Goal: Task Accomplishment & Management: Complete application form

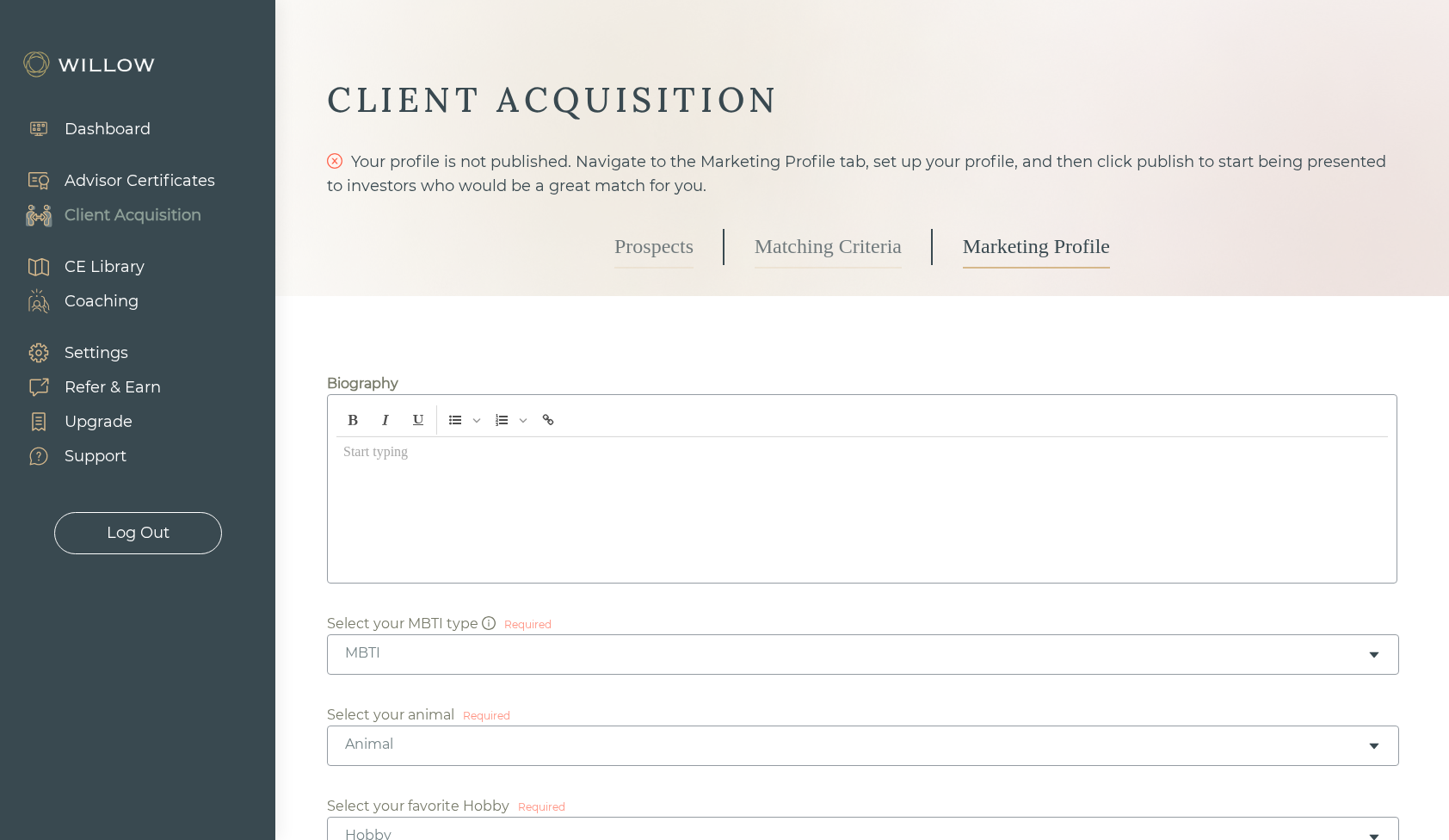
scroll to position [46, 0]
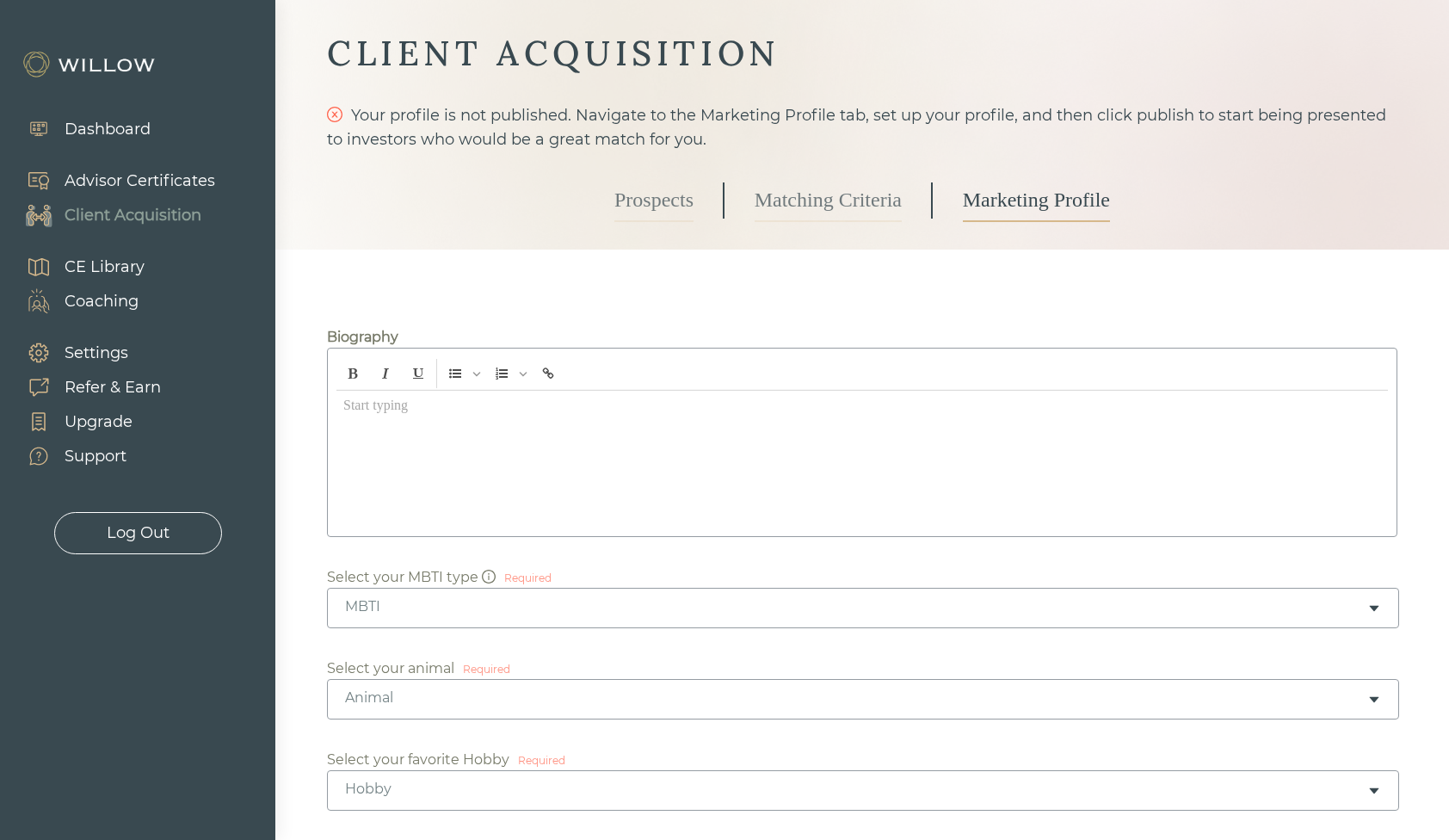
click at [70, 172] on div "Advisor Certificates" at bounding box center [140, 181] width 151 height 24
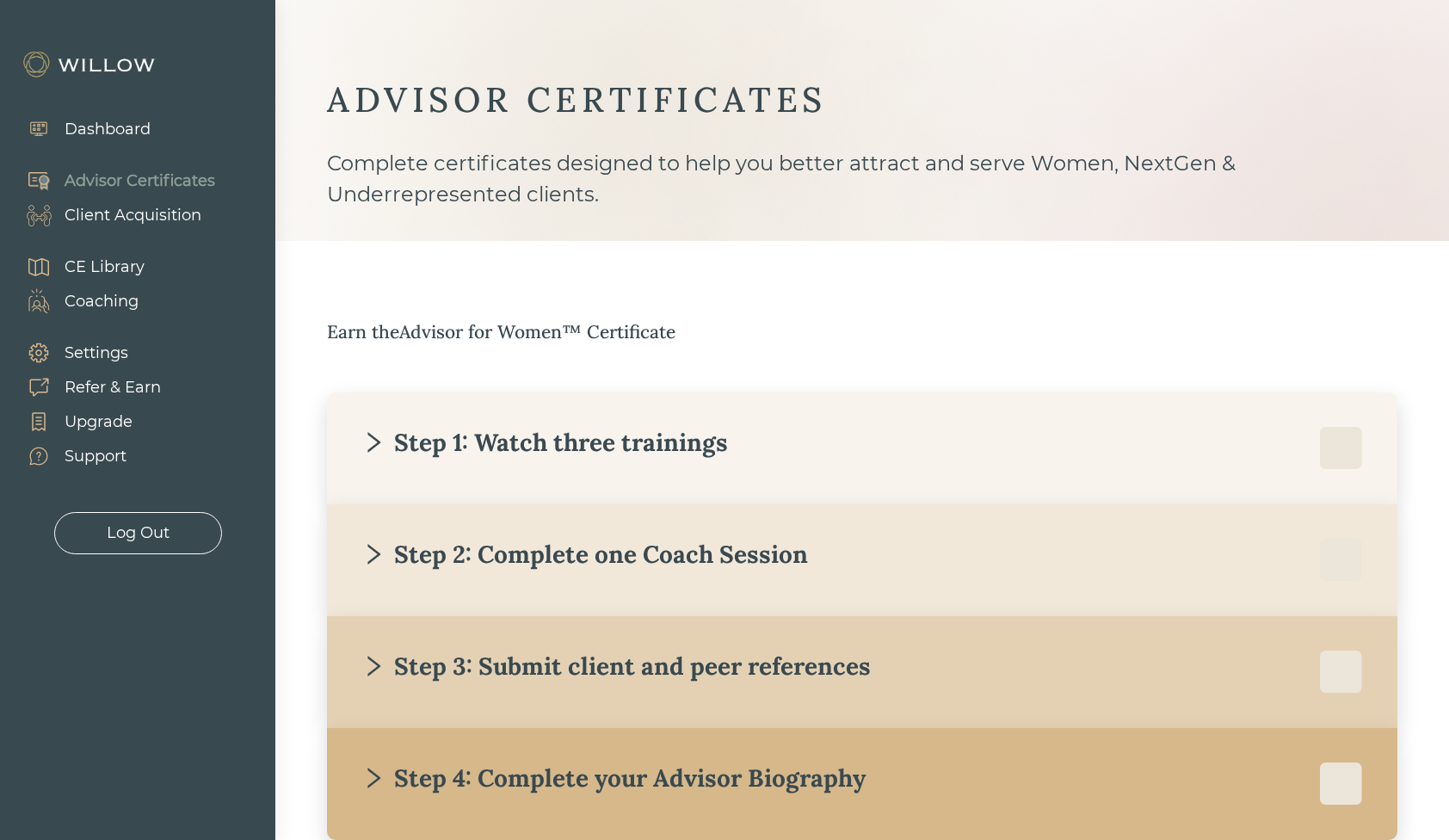
scroll to position [105, 0]
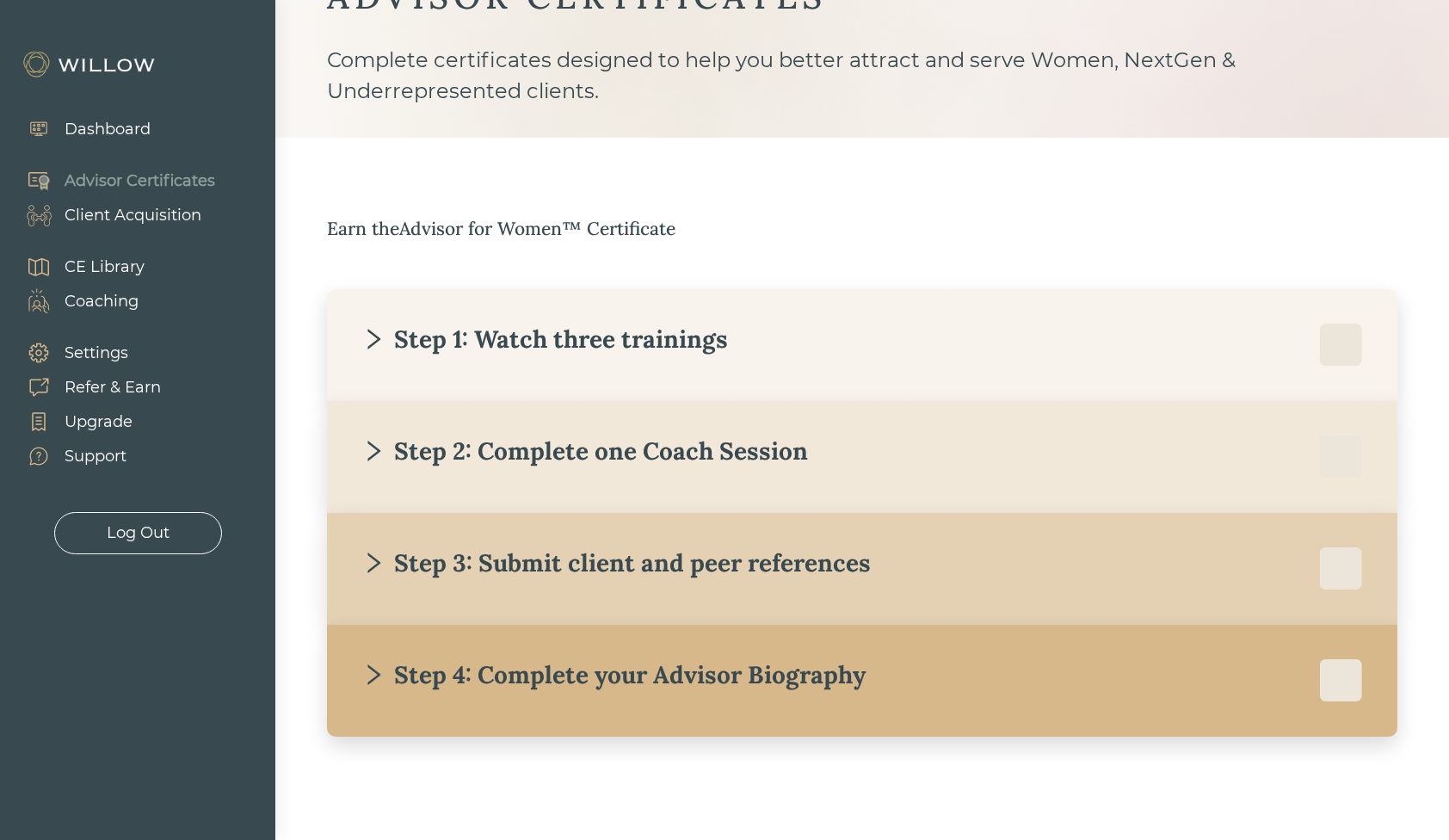
click at [543, 679] on div "Step 4: Complete your Advisor Biography" at bounding box center [613, 675] width 504 height 31
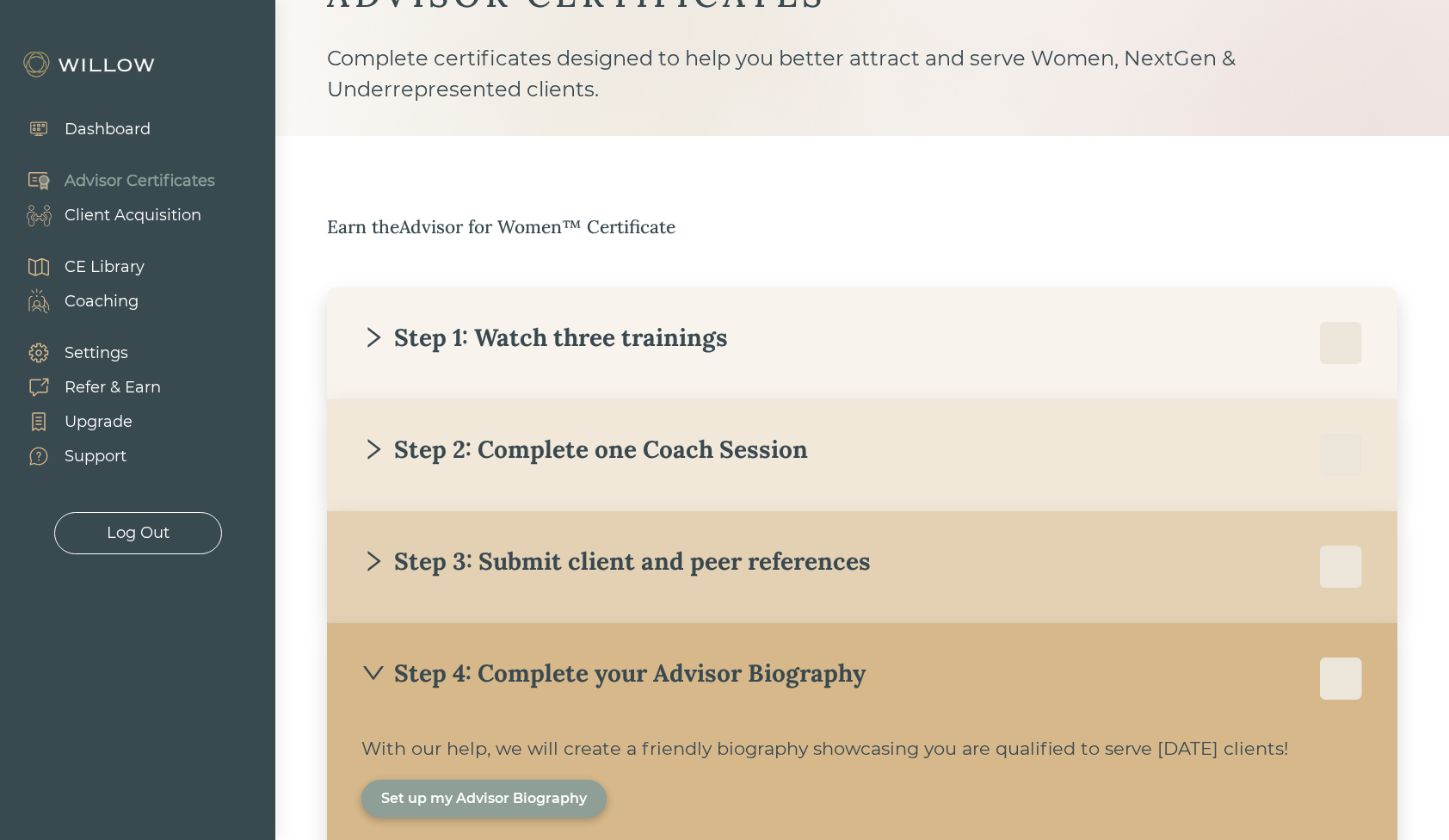
click at [418, 685] on div "Step 4: Complete your Advisor Biography" at bounding box center [613, 673] width 504 height 31
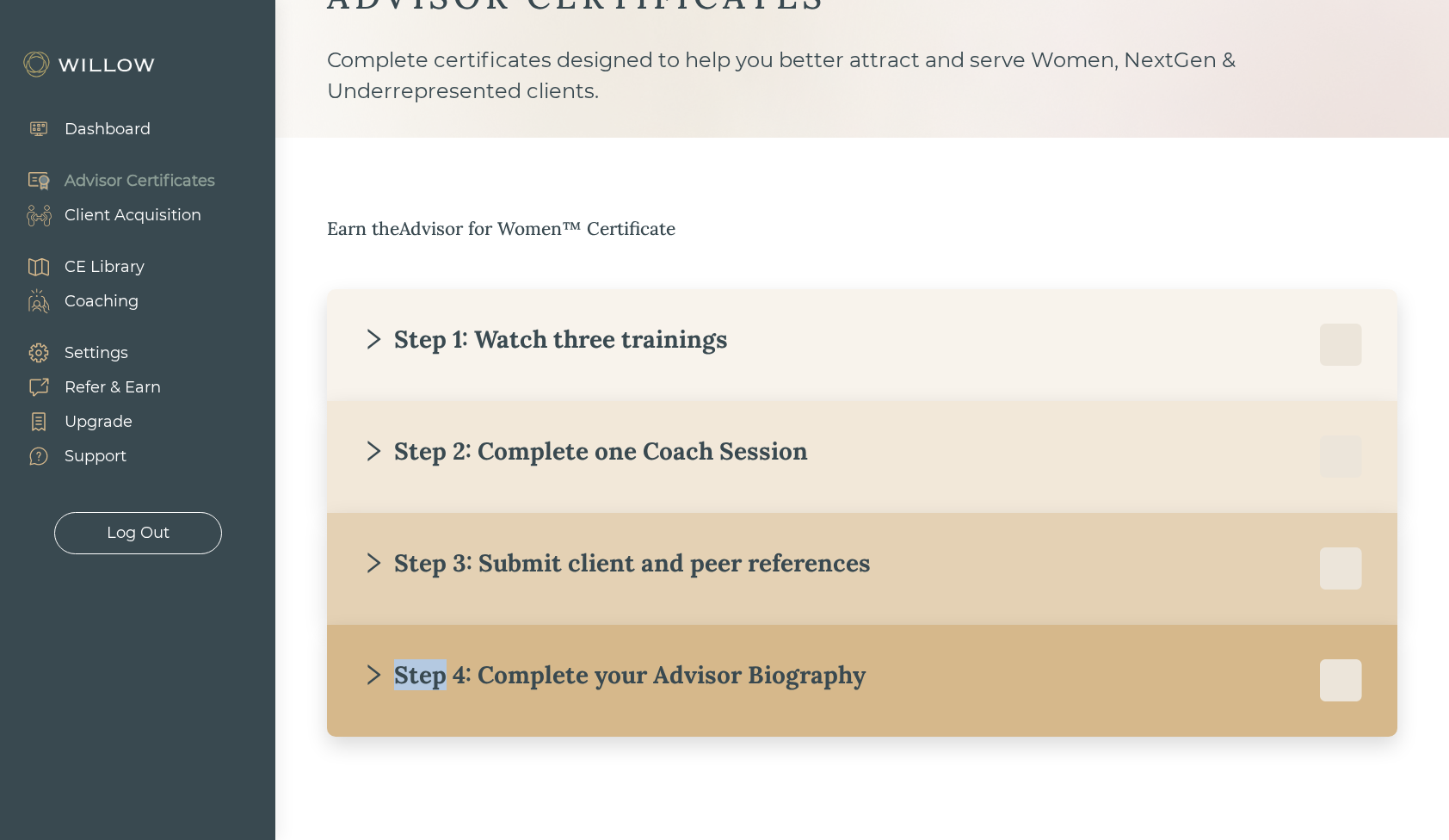
click at [418, 685] on div "Step 4: Complete your Advisor Biography" at bounding box center [613, 675] width 504 height 31
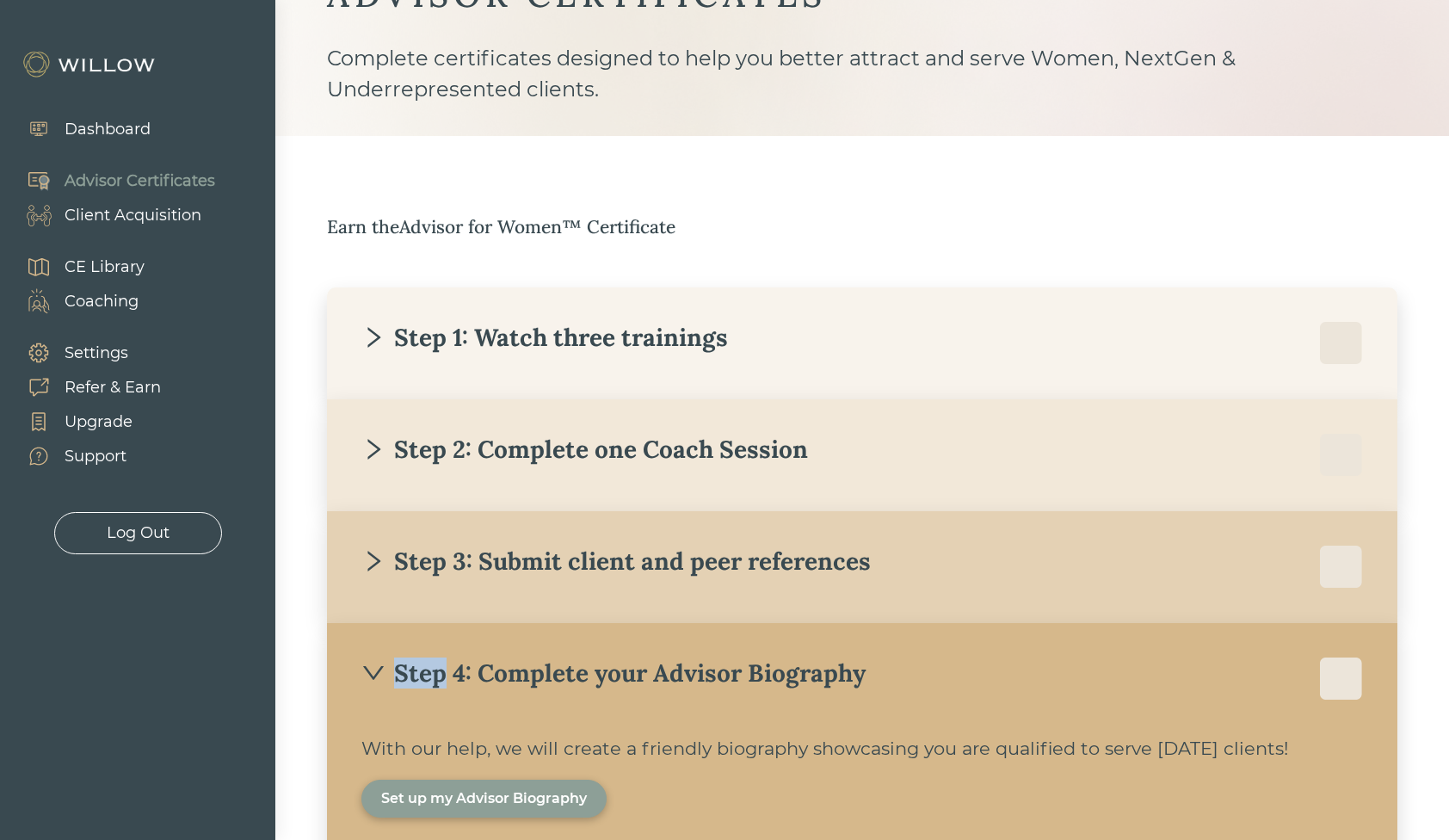
click at [456, 801] on div "Set up my Advisor Biography" at bounding box center [484, 798] width 206 height 21
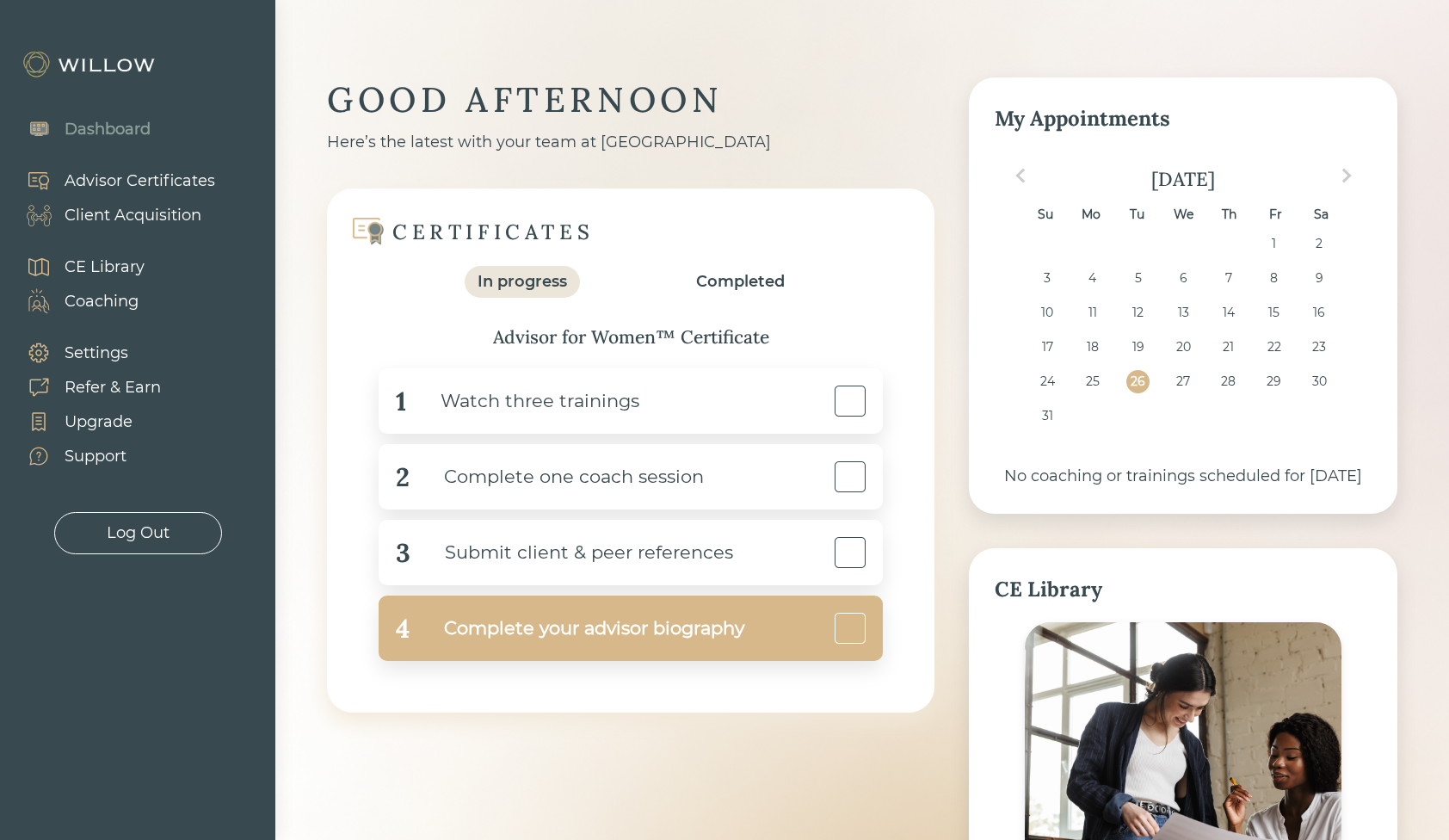
click at [653, 639] on div "Complete your advisor biography" at bounding box center [578, 628] width 335 height 38
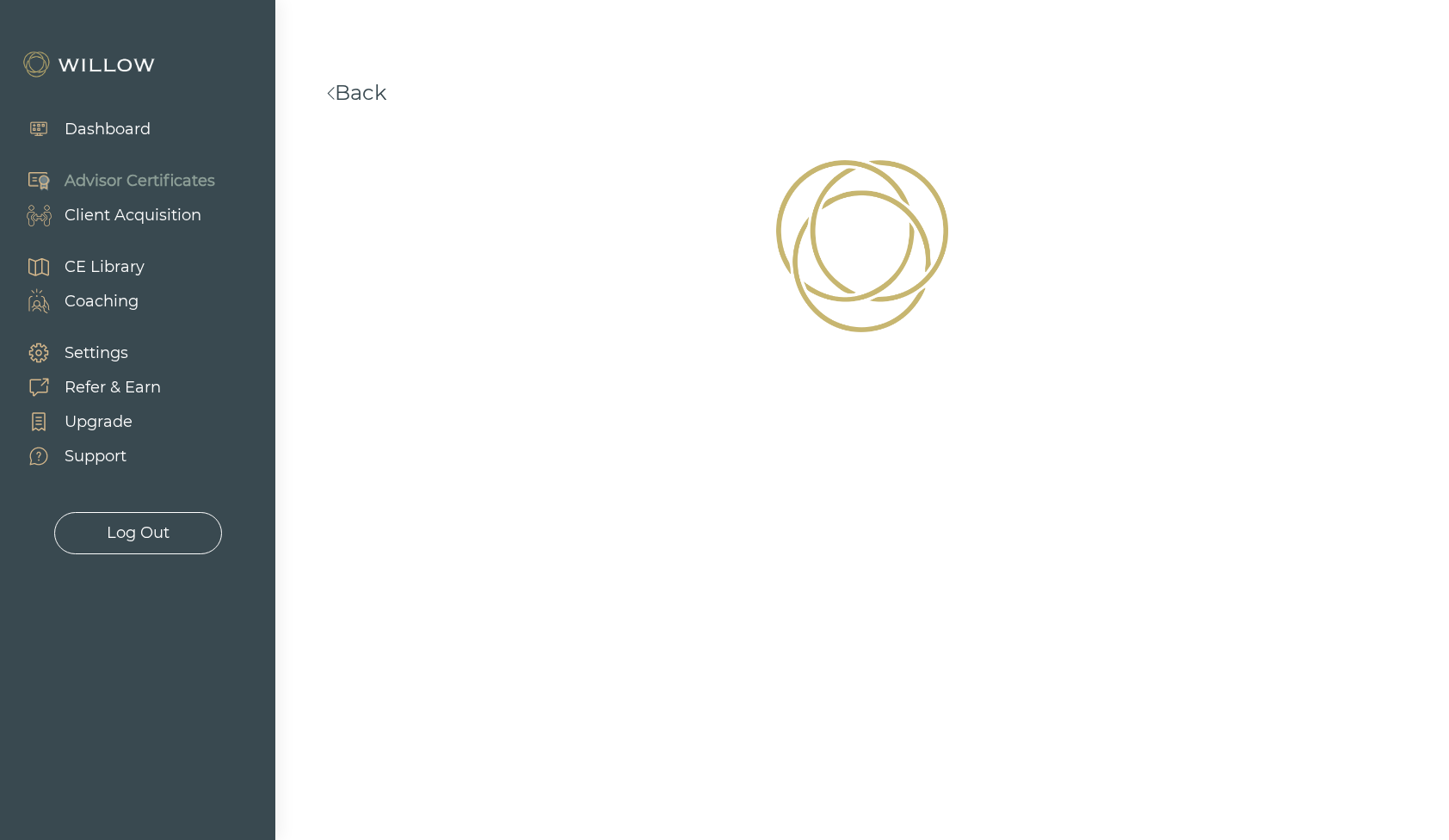
click at [359, 85] on link "Back" at bounding box center [357, 92] width 59 height 25
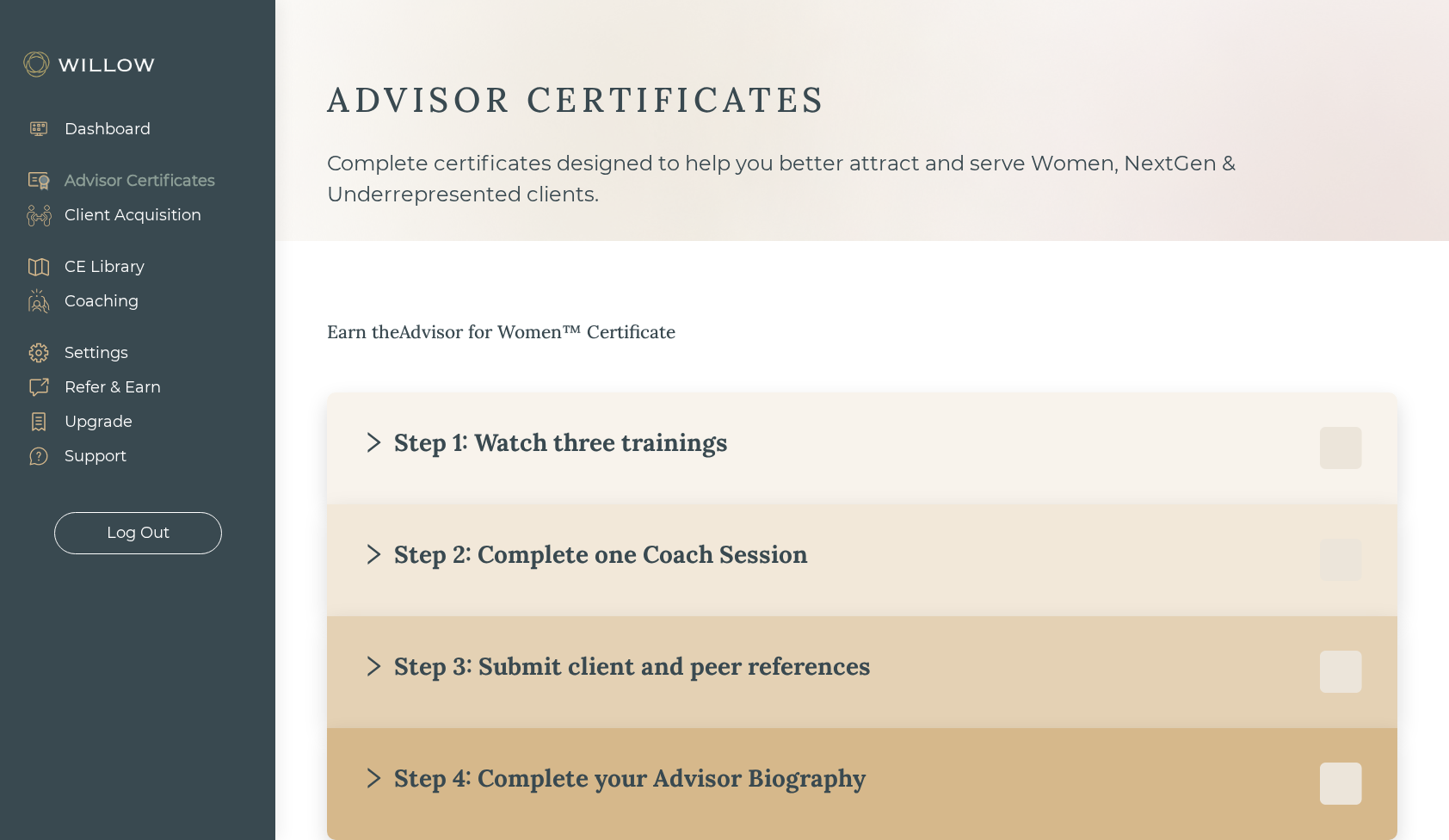
scroll to position [105, 0]
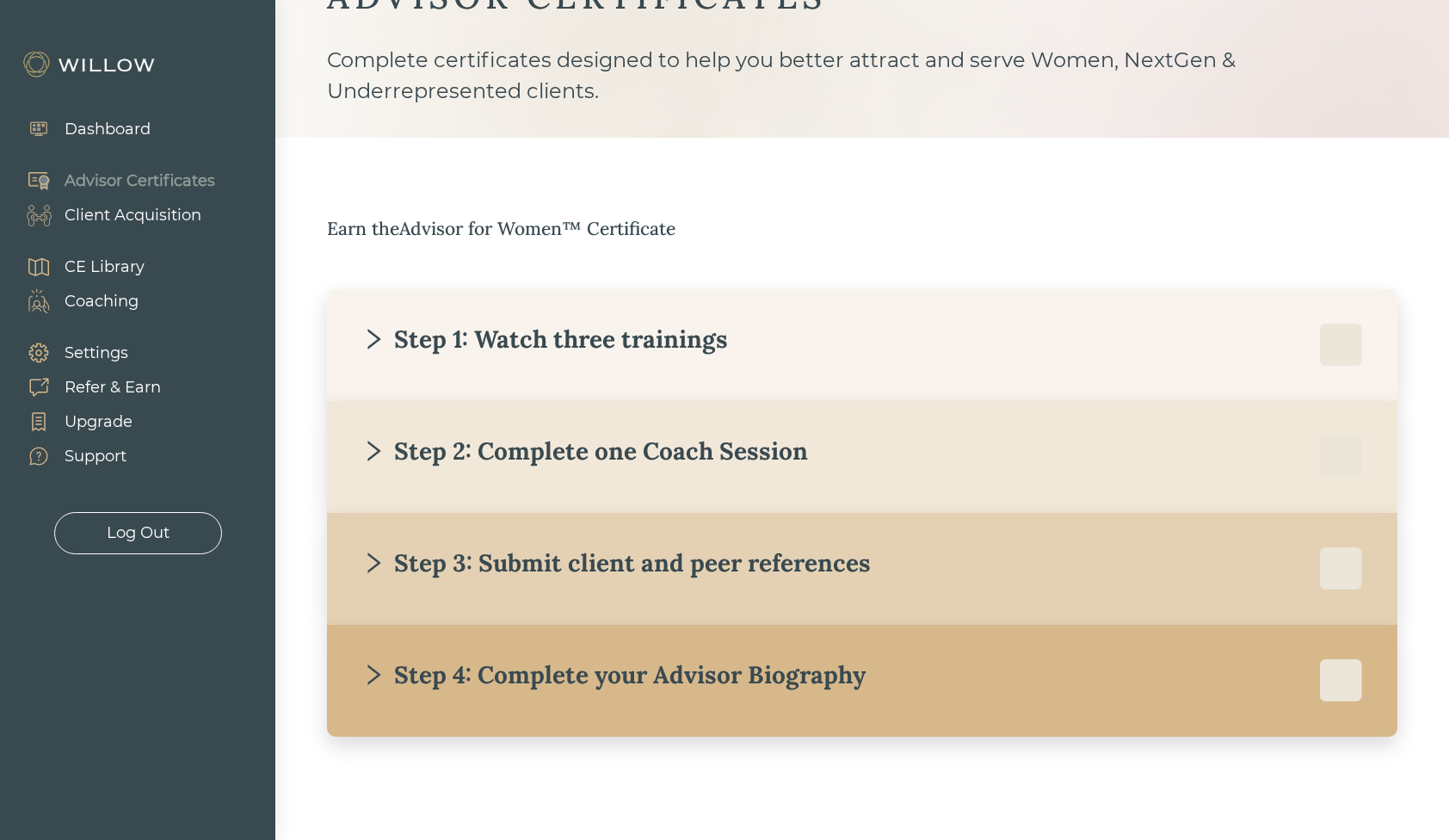
click at [458, 663] on div "Step 4: Complete your Advisor Biography" at bounding box center [613, 675] width 504 height 31
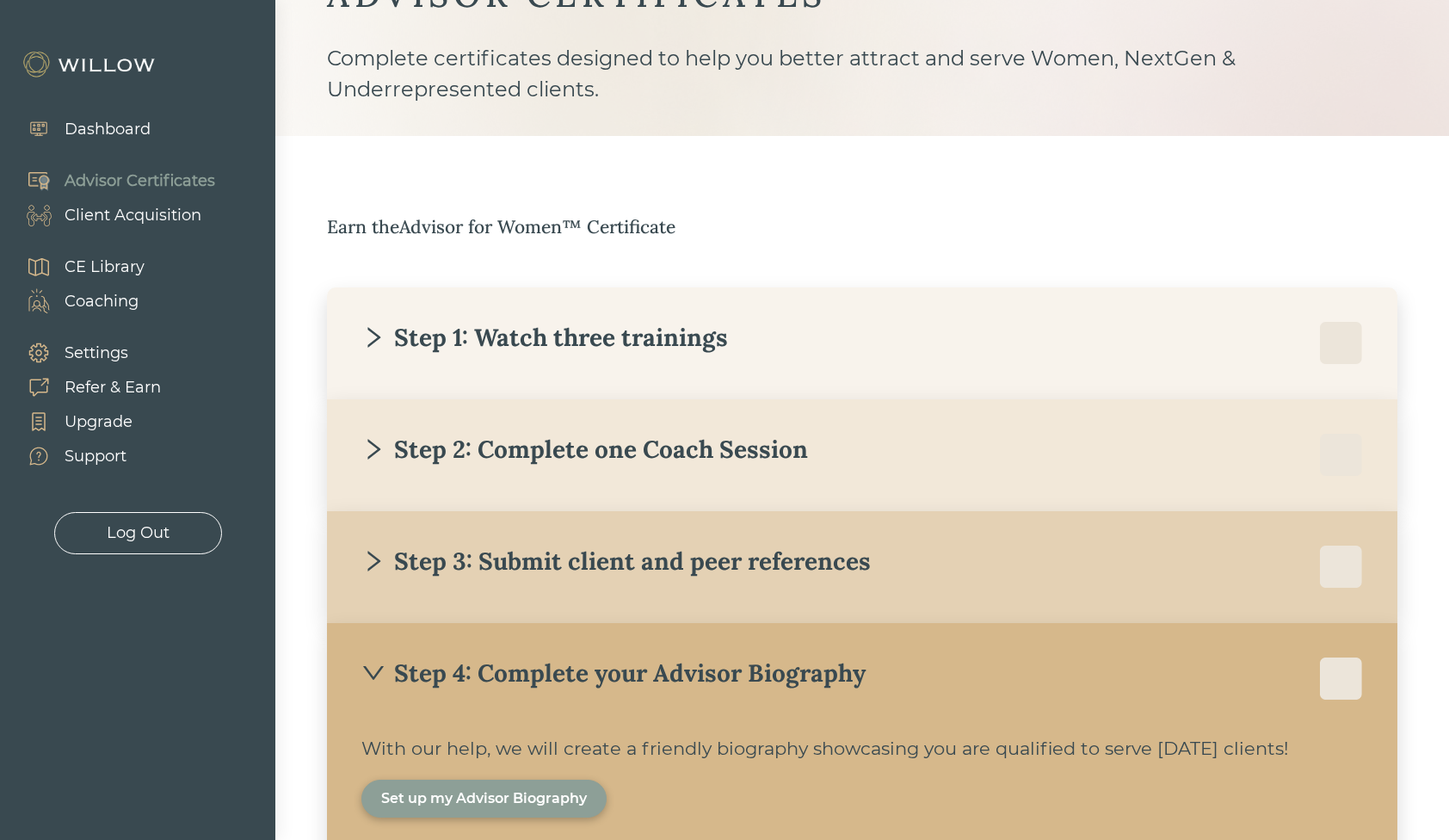
click at [523, 794] on div "Set up my Advisor Biography" at bounding box center [484, 798] width 206 height 21
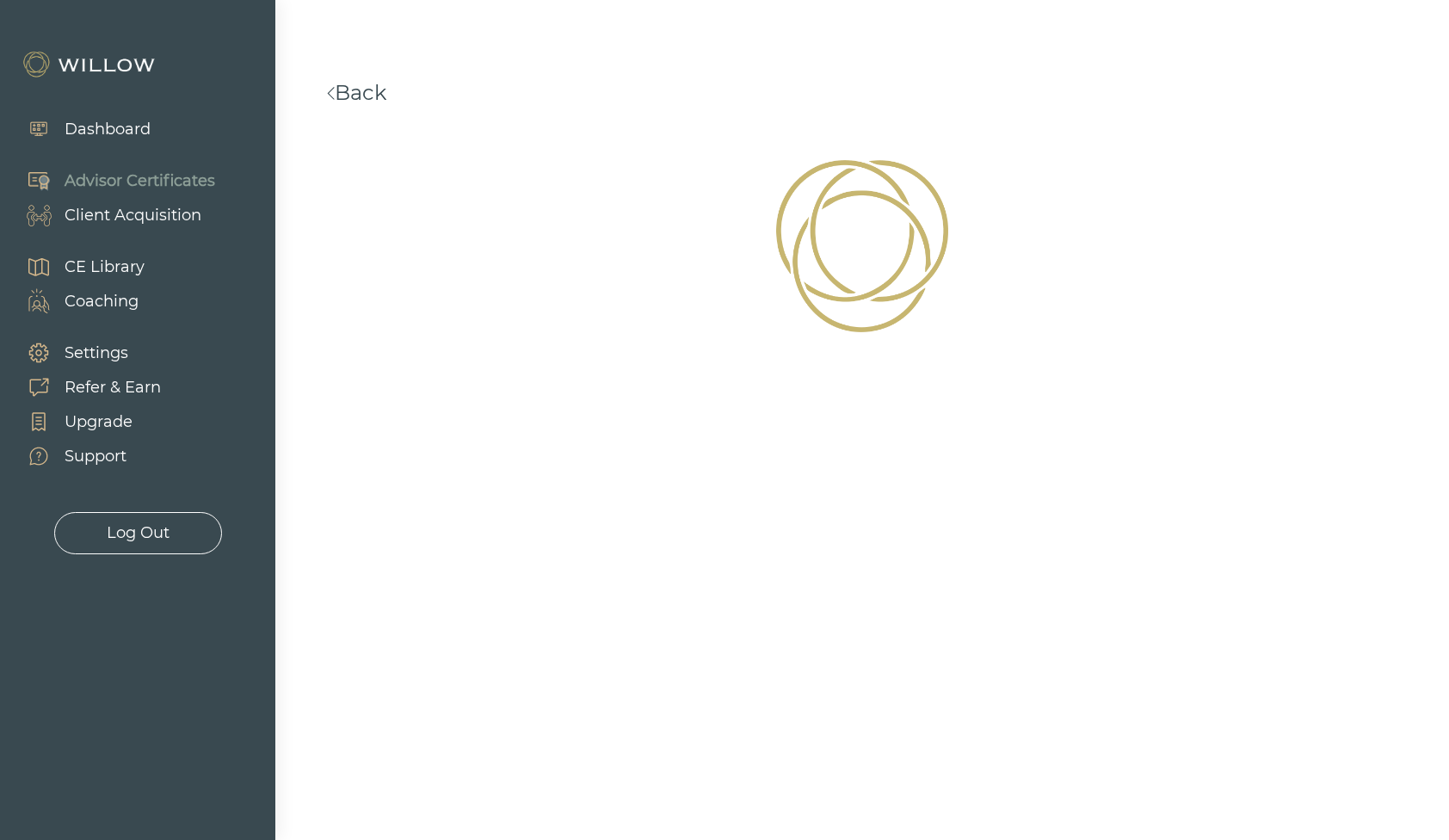
click at [865, 266] on img at bounding box center [862, 246] width 179 height 179
click at [365, 98] on link "Back" at bounding box center [357, 92] width 59 height 25
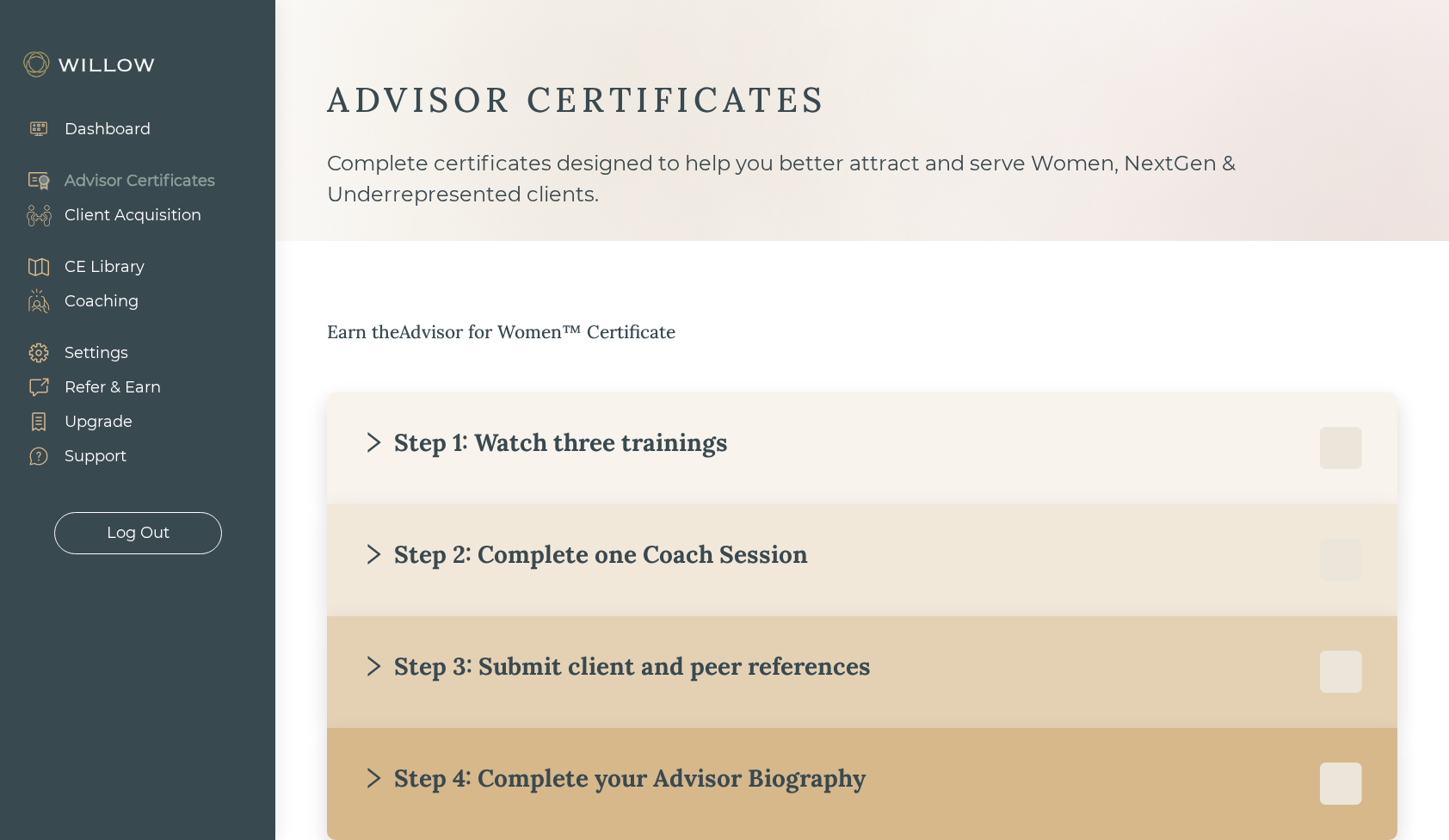
scroll to position [105, 0]
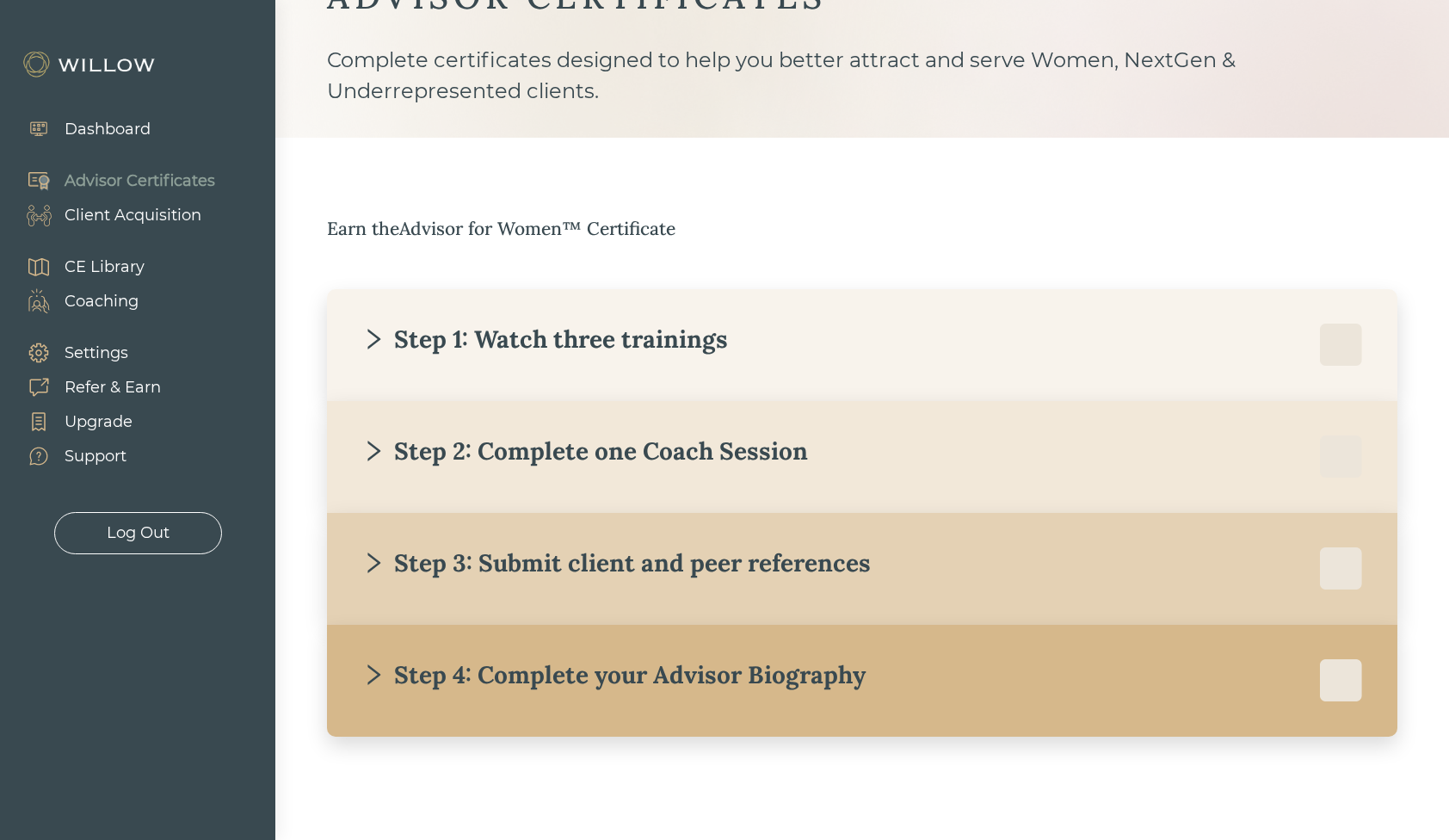
click at [489, 654] on div "Step 4: Complete your Advisor Biography With our help, we will create a friendl…" at bounding box center [862, 680] width 1070 height 112
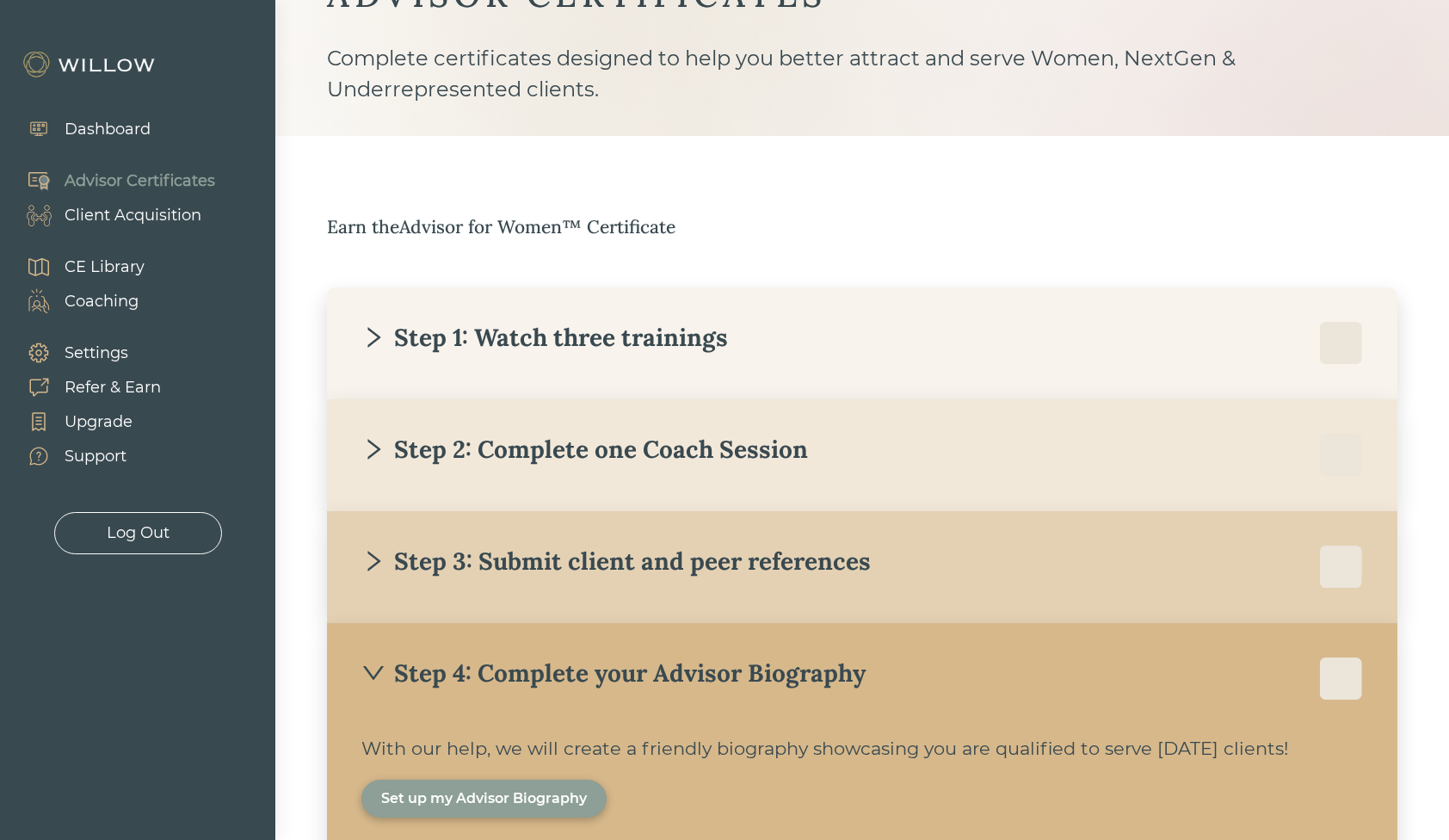
click at [498, 679] on div "Step 4: Complete your Advisor Biography" at bounding box center [613, 673] width 504 height 31
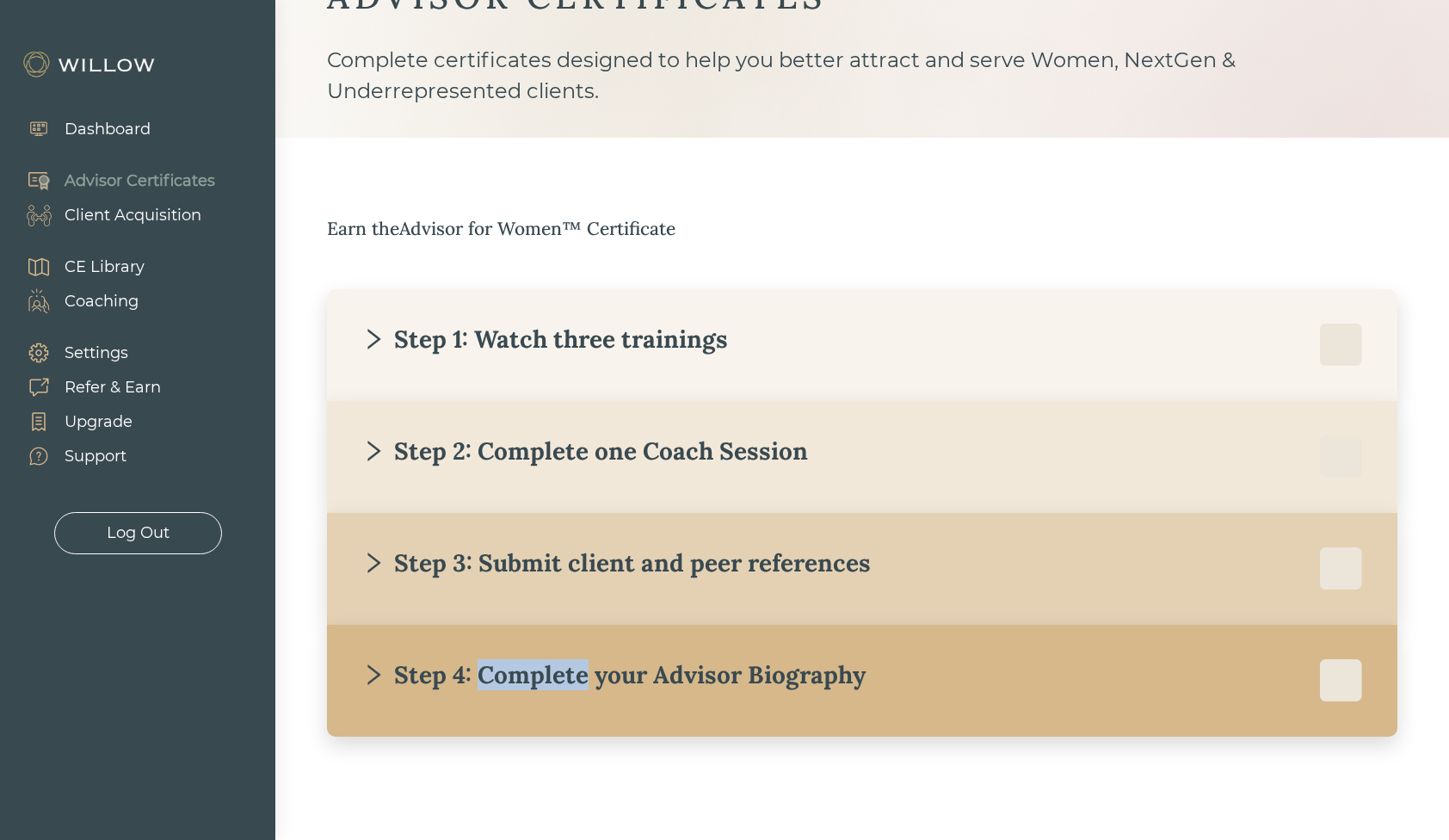
click at [498, 679] on div "Step 4: Complete your Advisor Biography" at bounding box center [613, 675] width 504 height 31
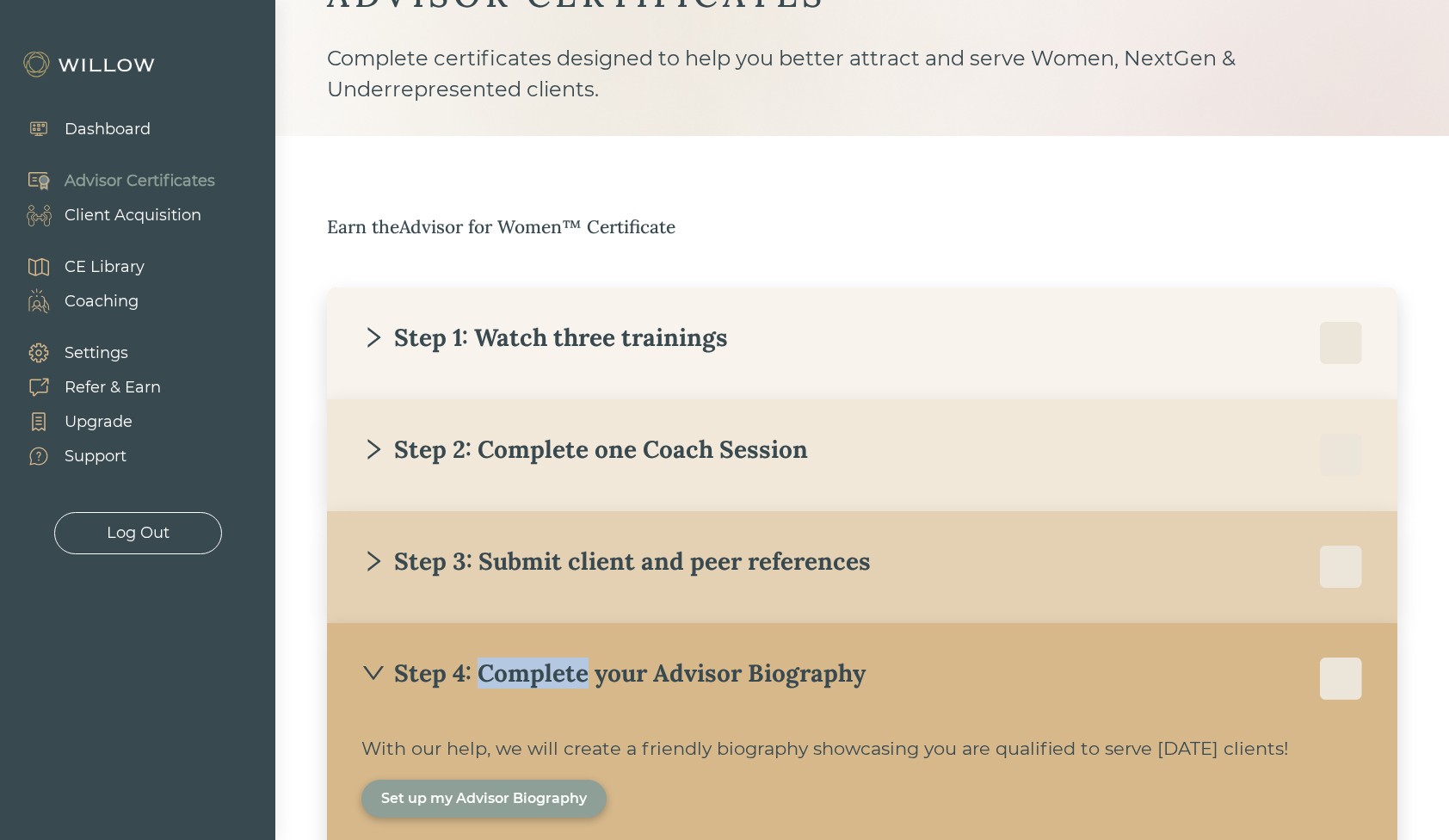
click at [485, 793] on div "Set up my Advisor Biography" at bounding box center [484, 798] width 206 height 21
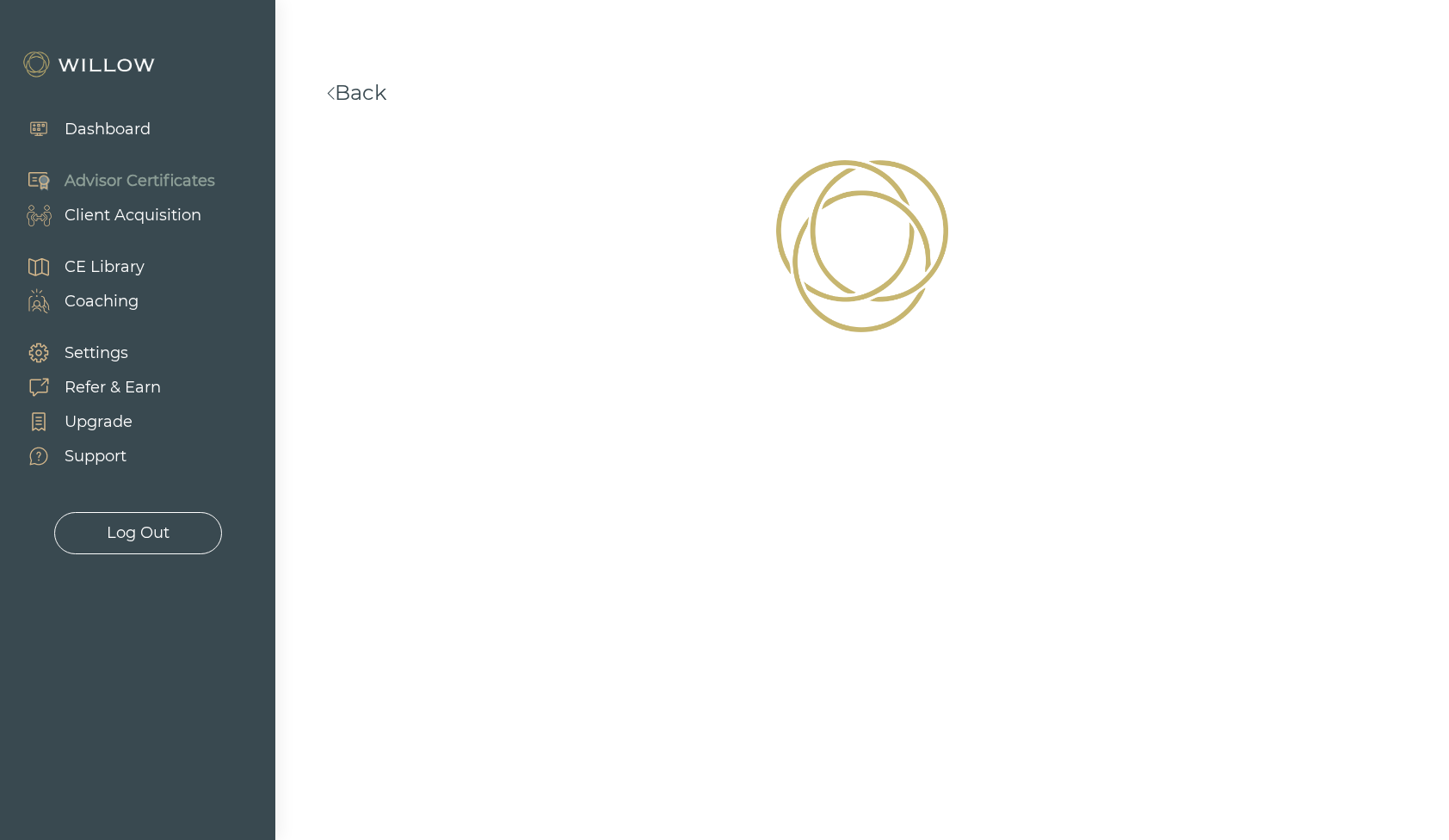
click at [355, 92] on link "Back" at bounding box center [357, 92] width 59 height 25
